Goal: Check status: Check status

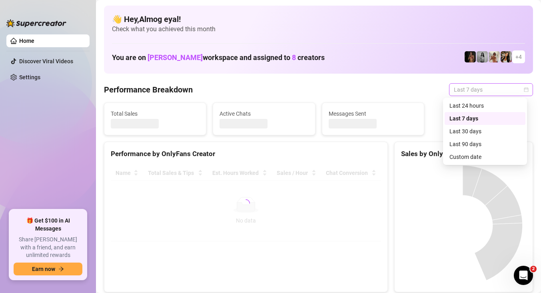
click at [470, 92] on span "Last 7 days" at bounding box center [491, 90] width 74 height 12
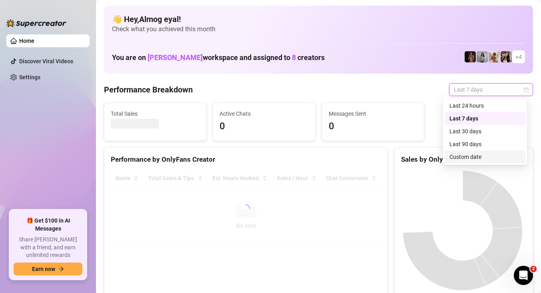
click at [488, 158] on div "Custom date" at bounding box center [485, 156] width 71 height 9
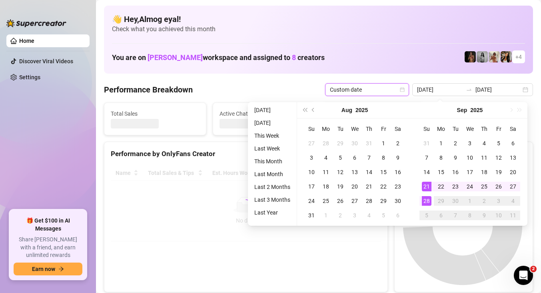
type input "[DATE]"
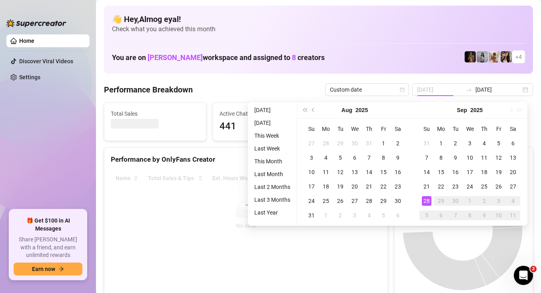
click at [430, 201] on div "28" at bounding box center [427, 201] width 10 height 10
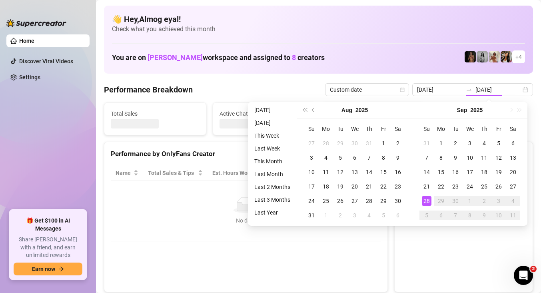
type input "[DATE]"
